Goal: Book appointment/travel/reservation

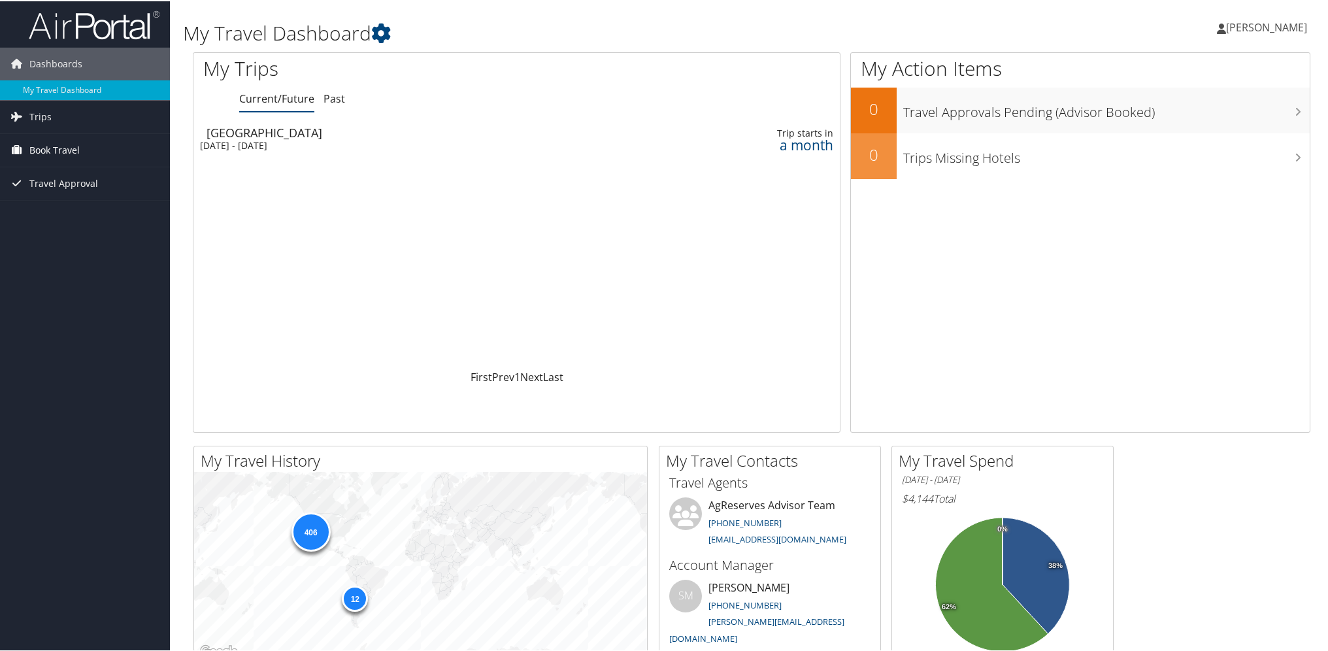
click at [63, 142] on span "Book Travel" at bounding box center [54, 149] width 50 height 33
click at [67, 212] on link "Book/Manage Online Trips" at bounding box center [85, 215] width 170 height 20
